Goal: Navigation & Orientation: Find specific page/section

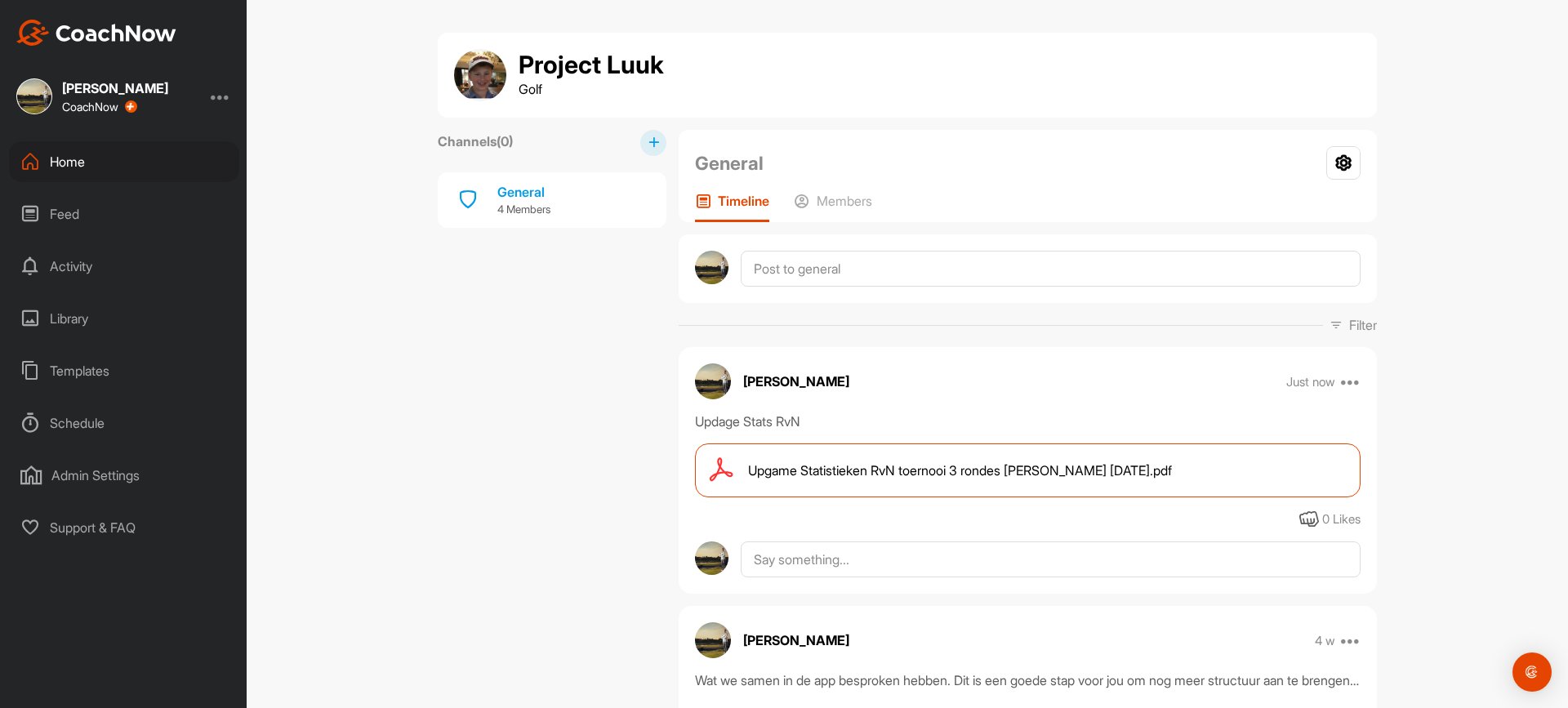
click at [82, 167] on div "Home" at bounding box center [123, 161] width 230 height 41
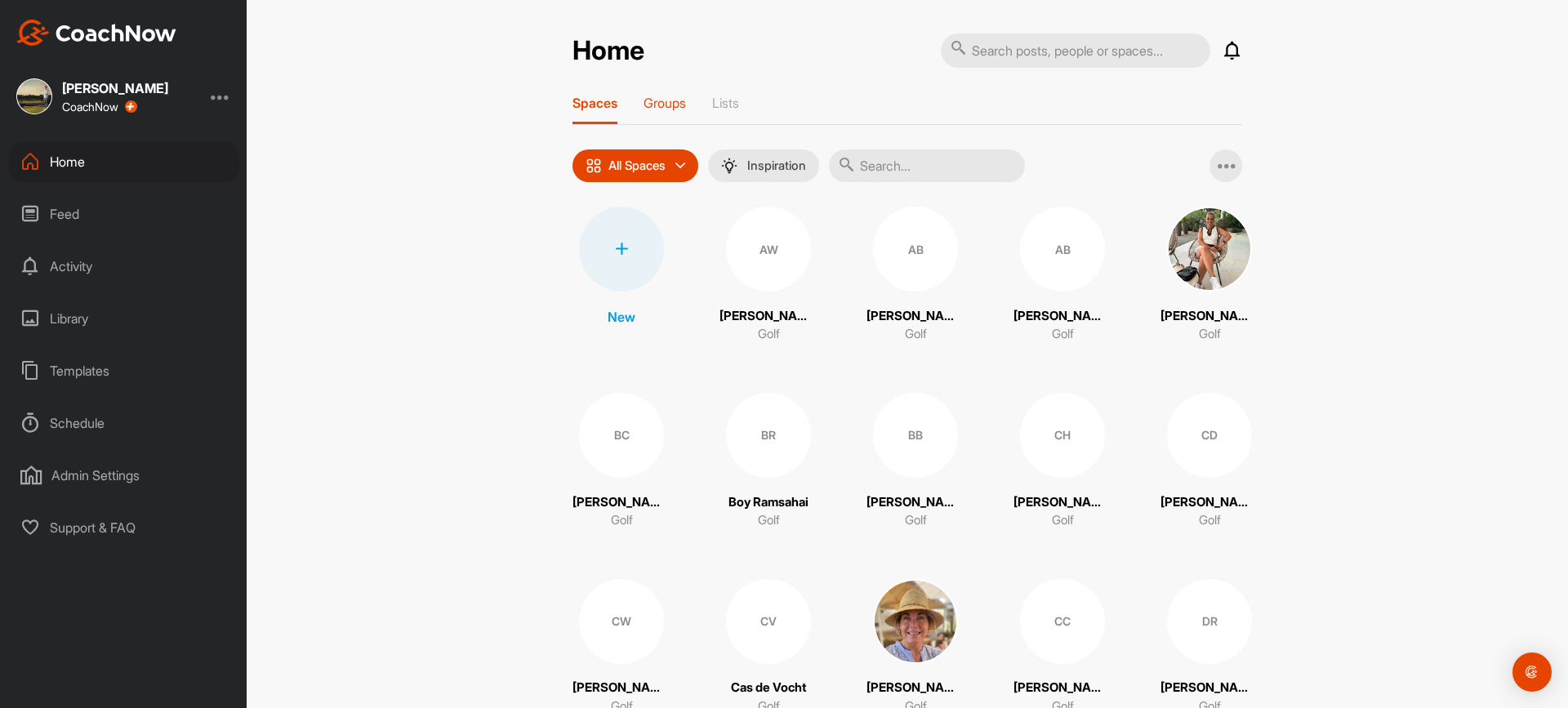
click at [671, 108] on p "Groups" at bounding box center [665, 102] width 43 height 16
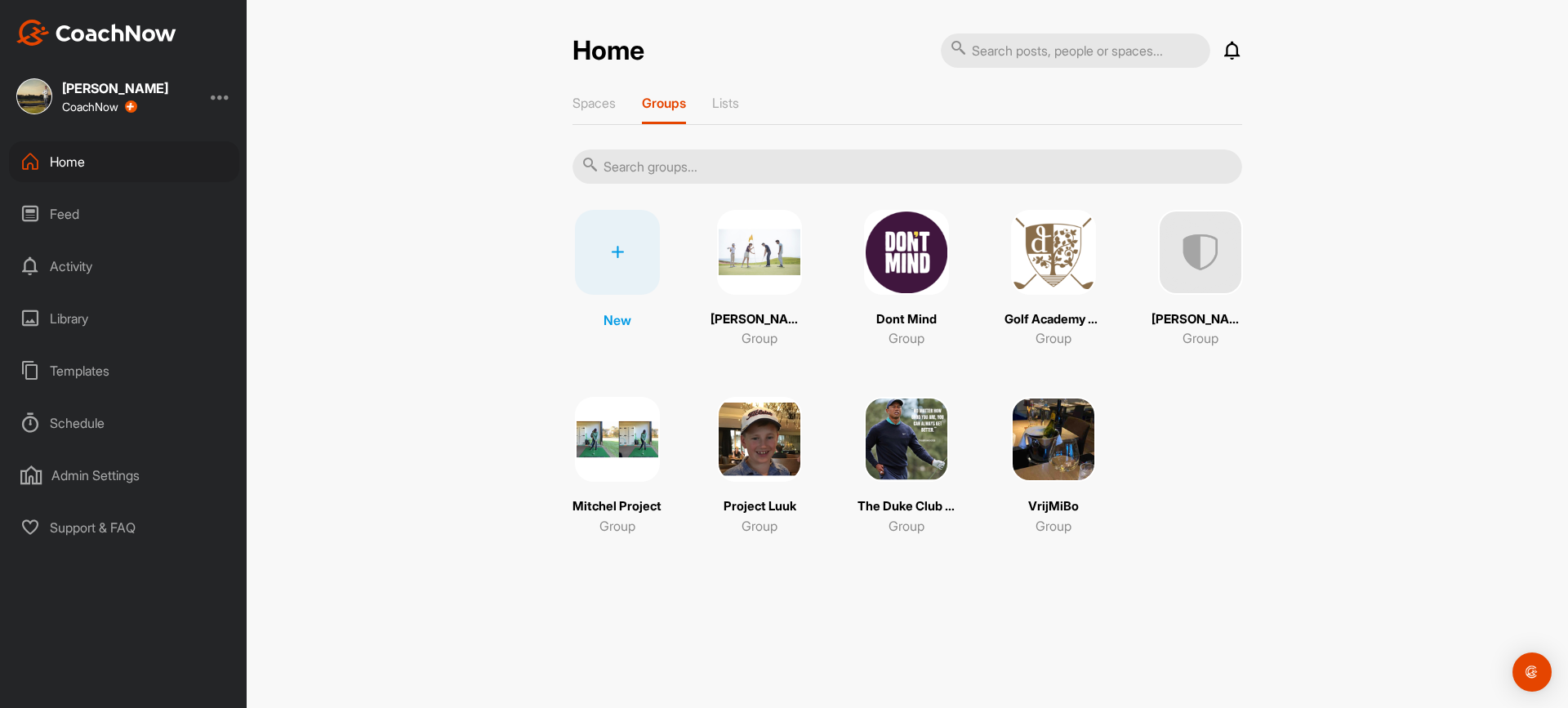
click at [731, 215] on img at bounding box center [759, 252] width 85 height 85
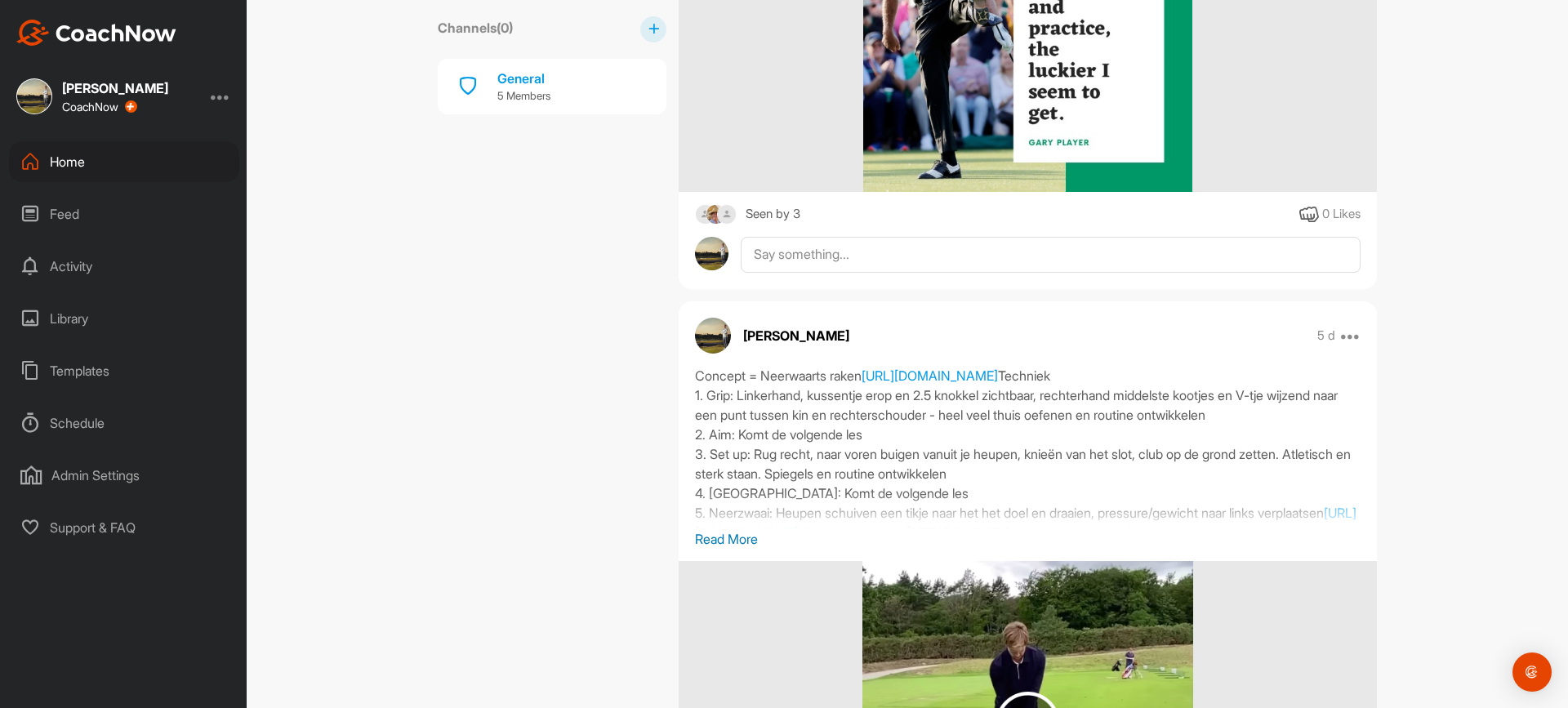
scroll to position [653, 0]
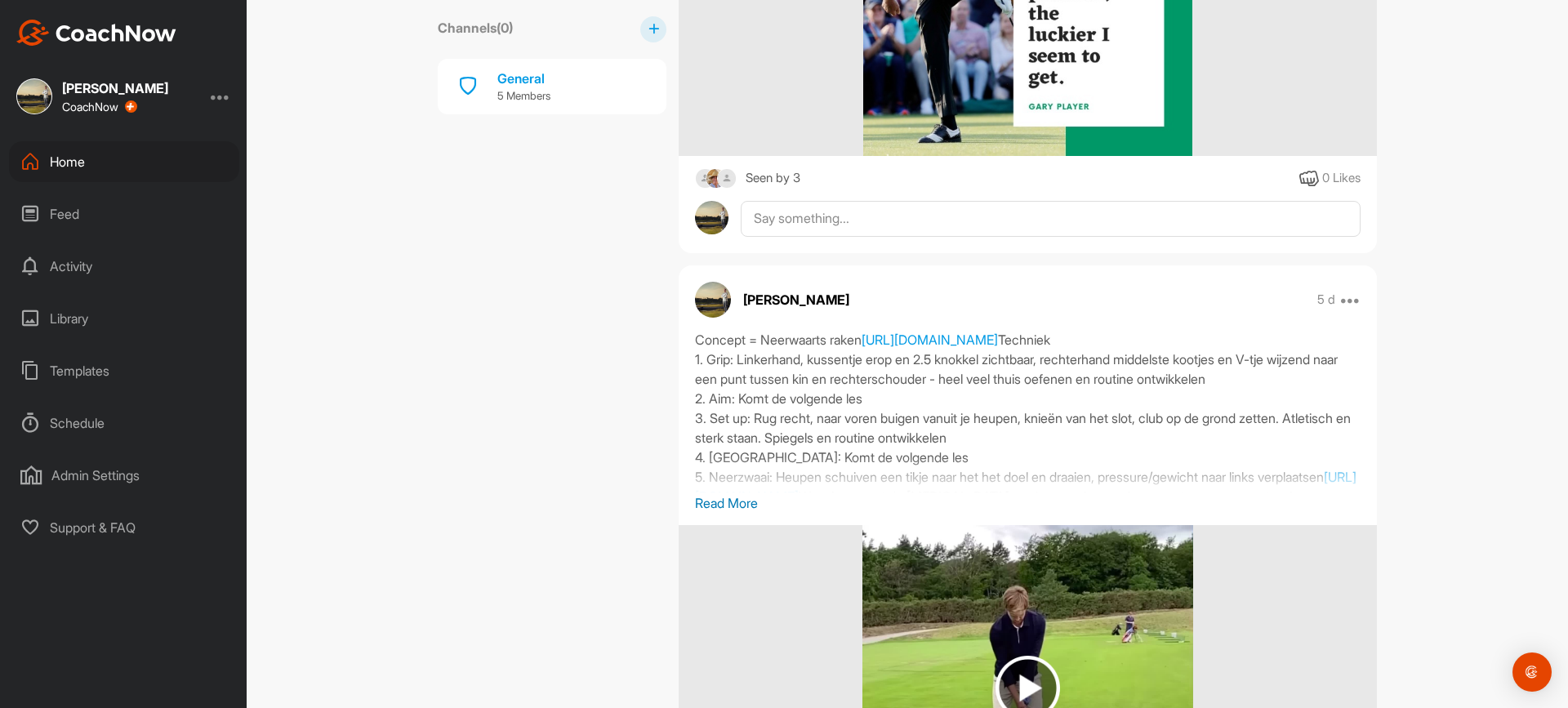
click at [729, 179] on img at bounding box center [727, 179] width 21 height 21
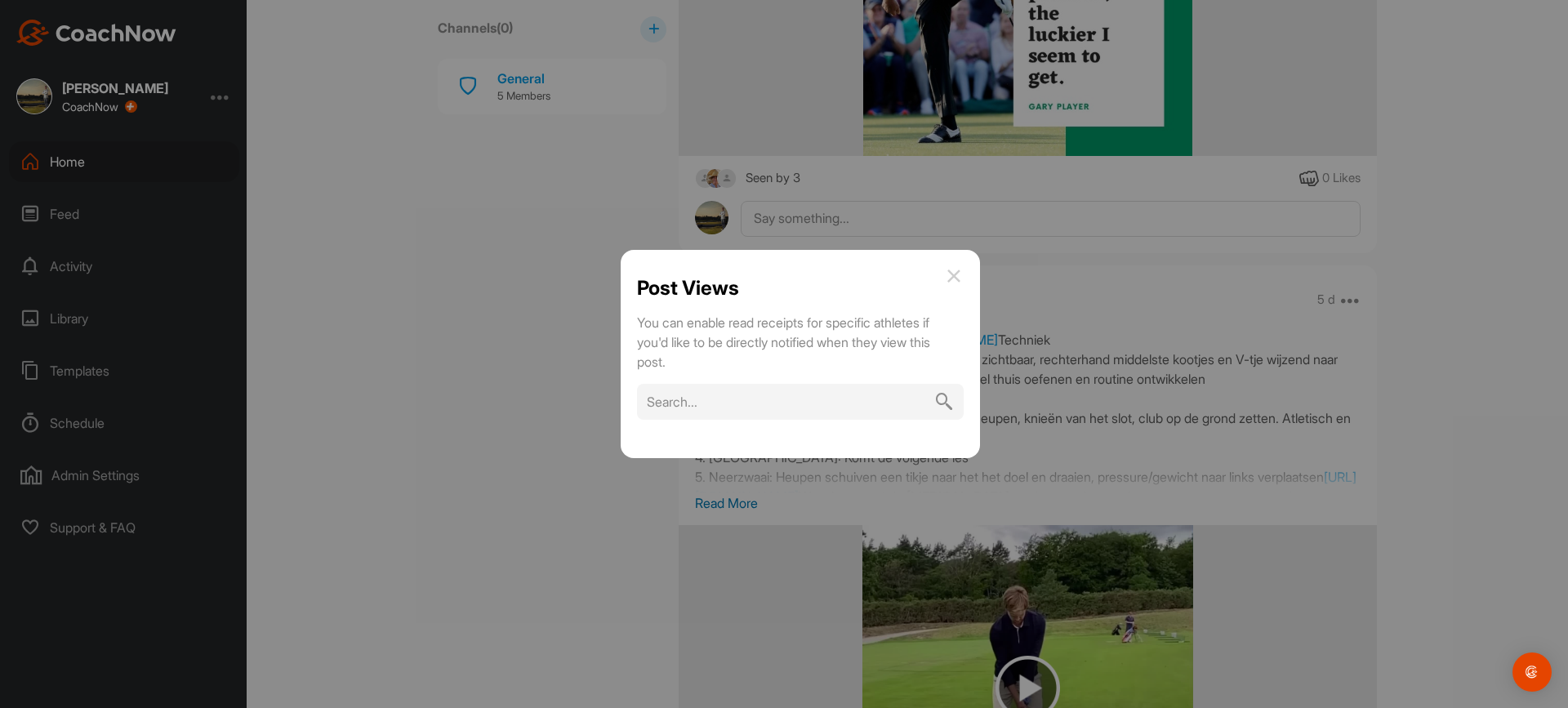
click at [951, 276] on img at bounding box center [954, 276] width 20 height 20
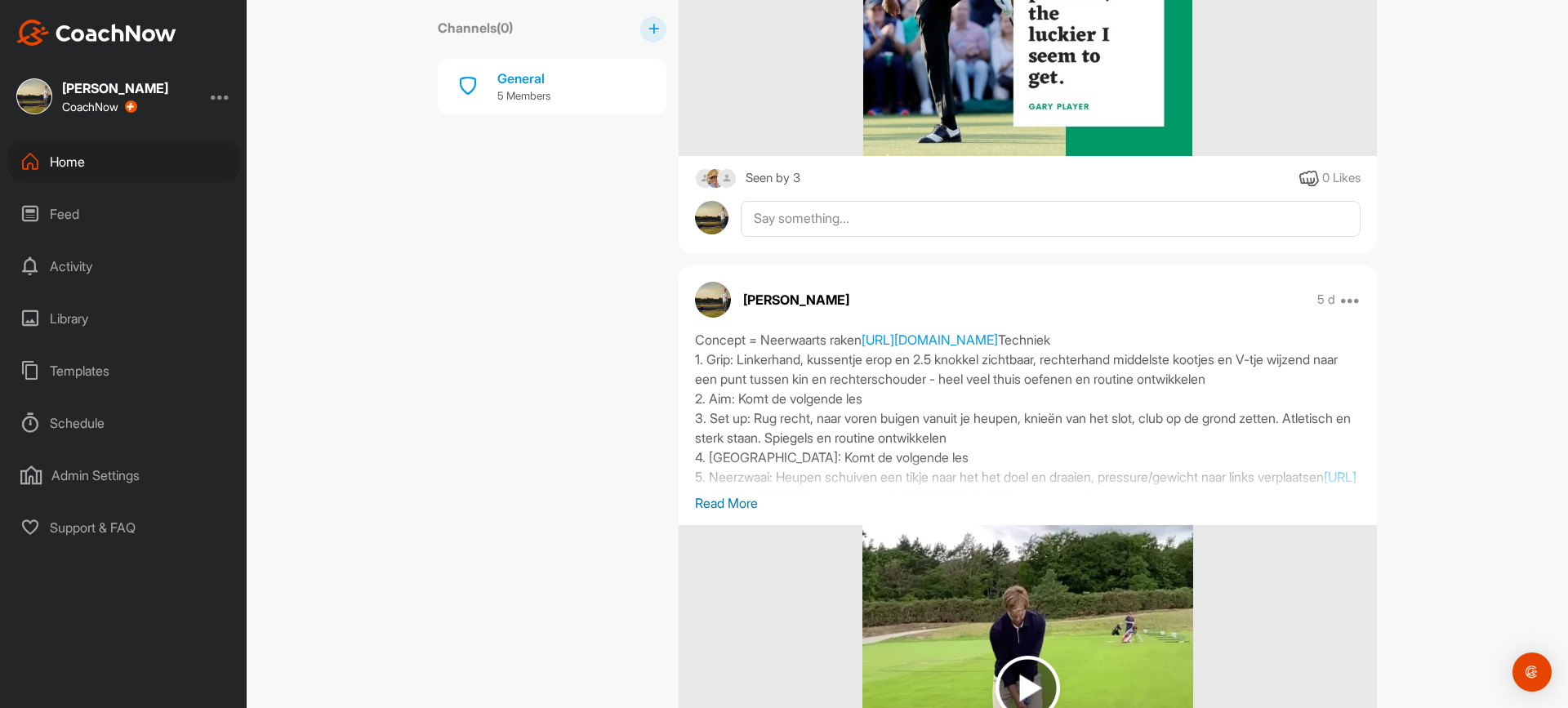
scroll to position [735, 0]
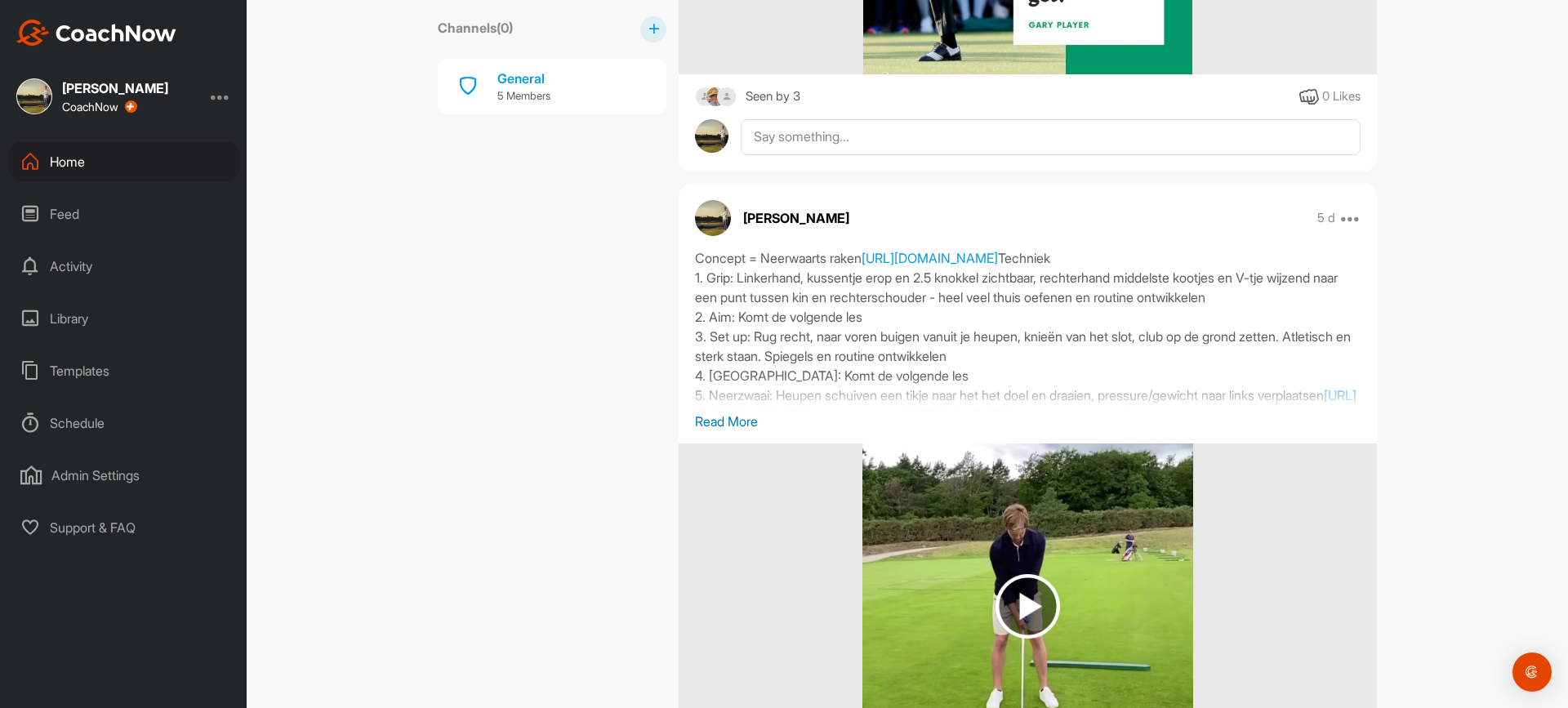
click at [728, 423] on p "Read More" at bounding box center [1027, 421] width 666 height 20
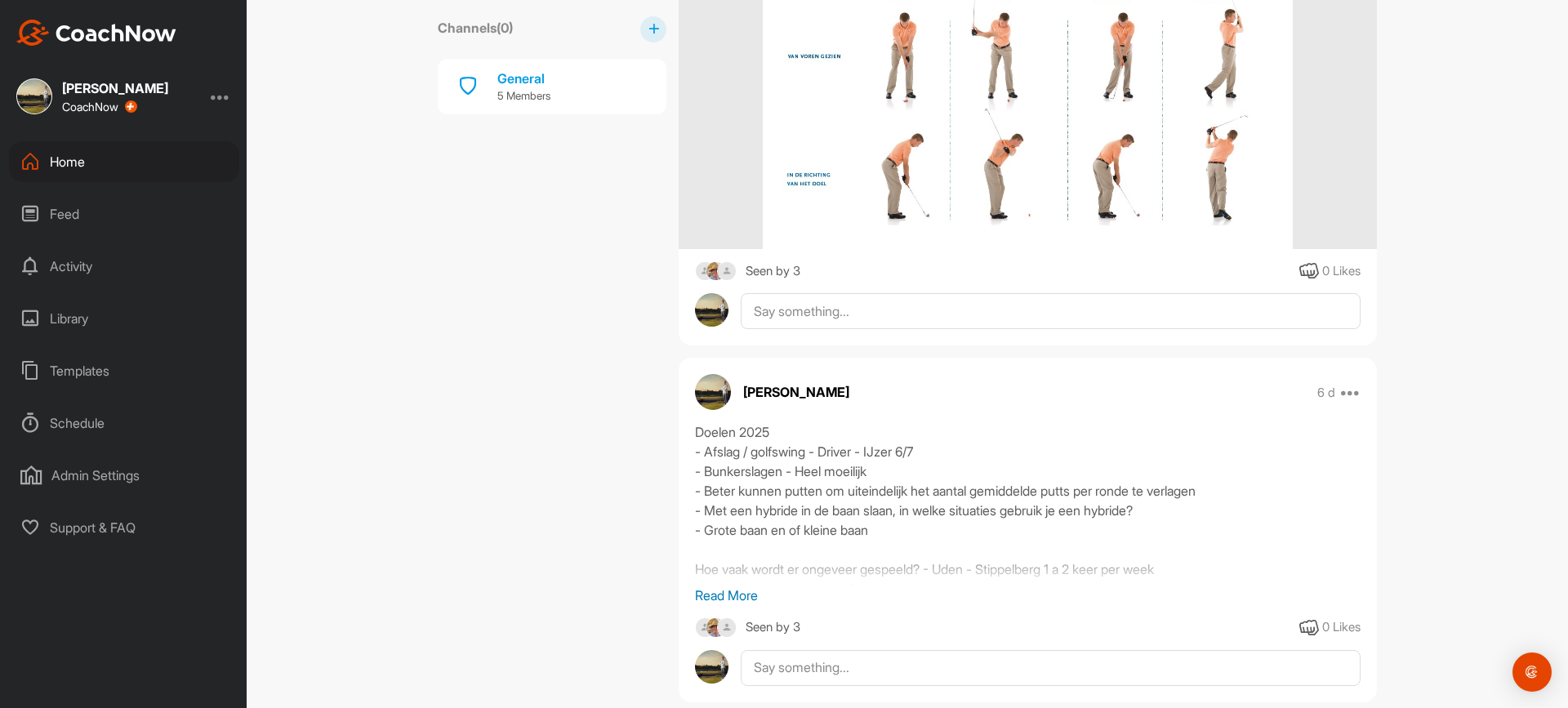
scroll to position [3409, 0]
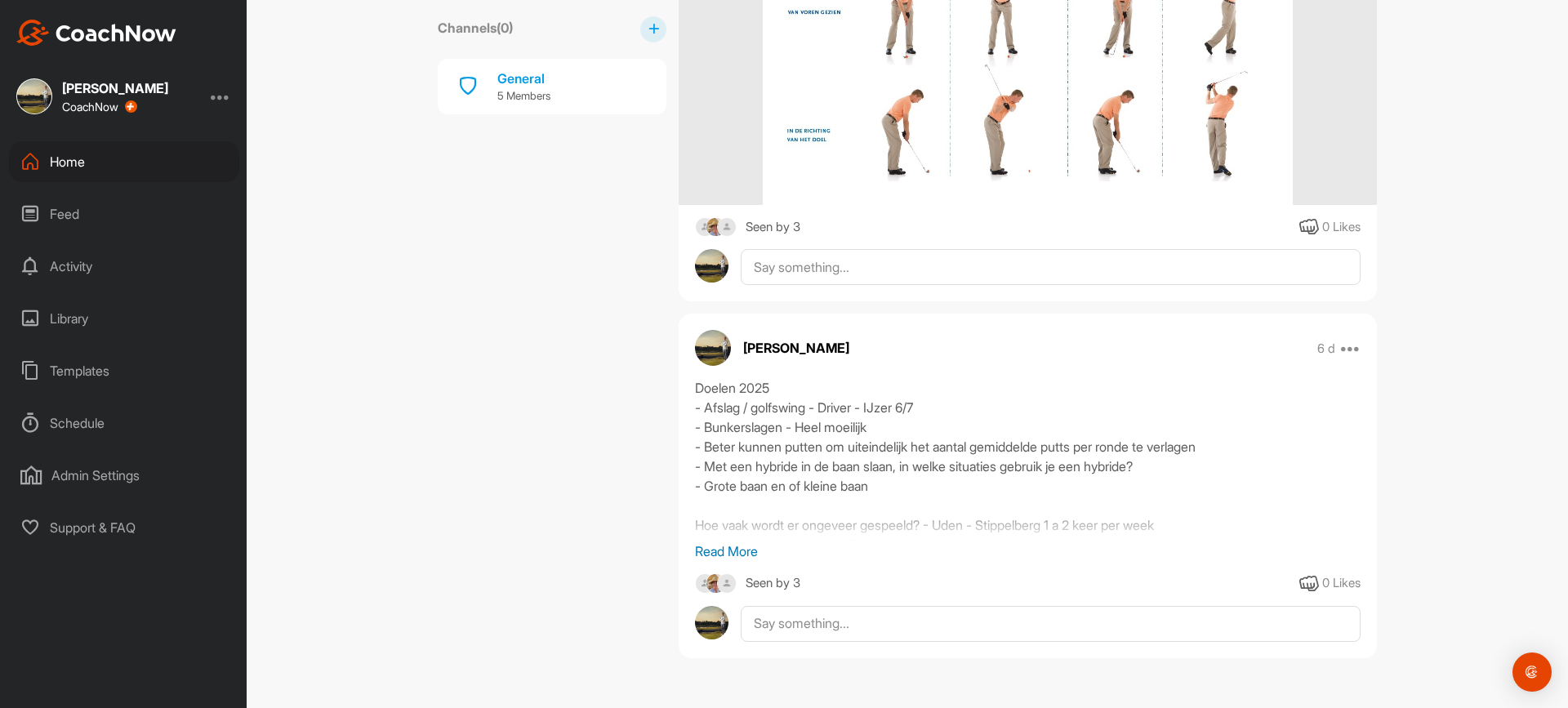
click at [725, 558] on p "Read More" at bounding box center [1027, 551] width 666 height 20
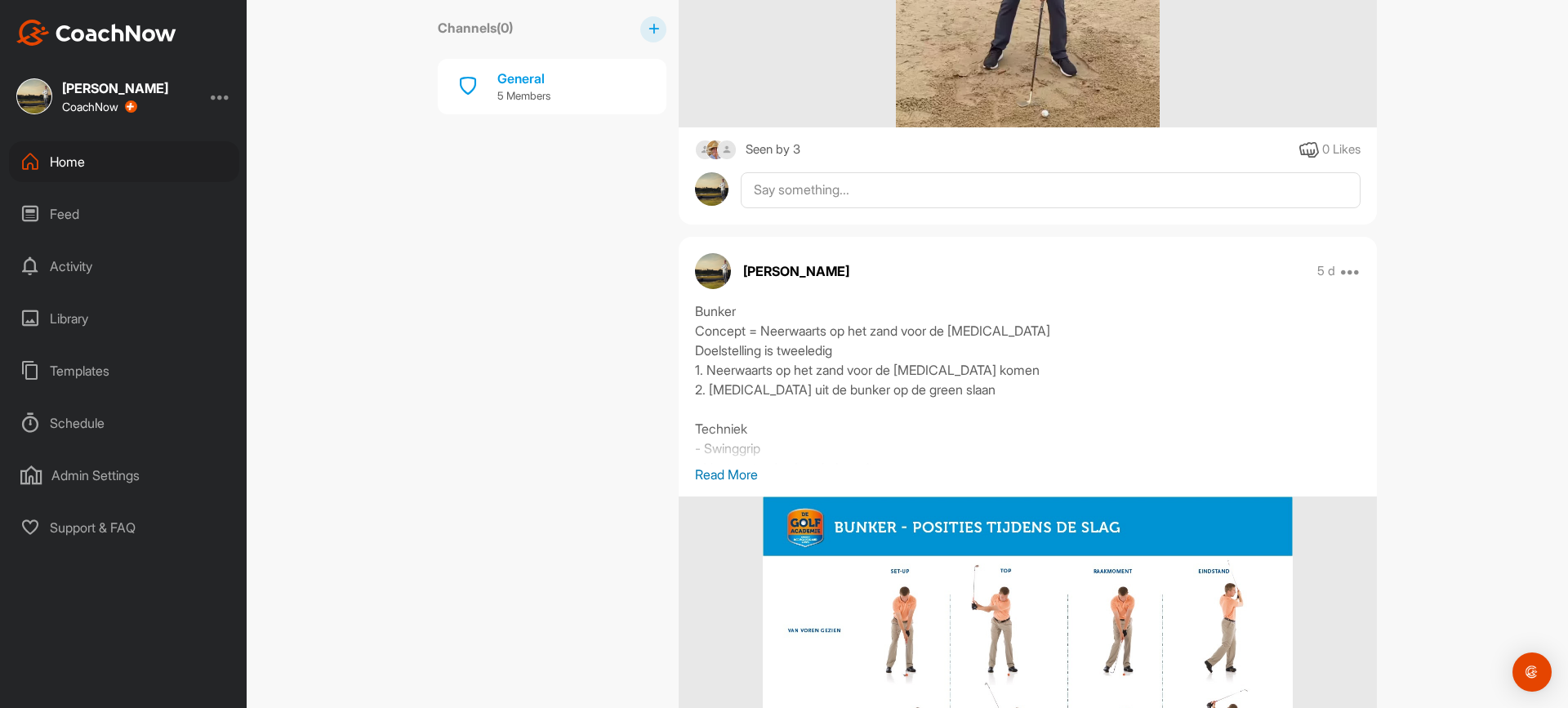
scroll to position [2429, 0]
